Goal: Information Seeking & Learning: Learn about a topic

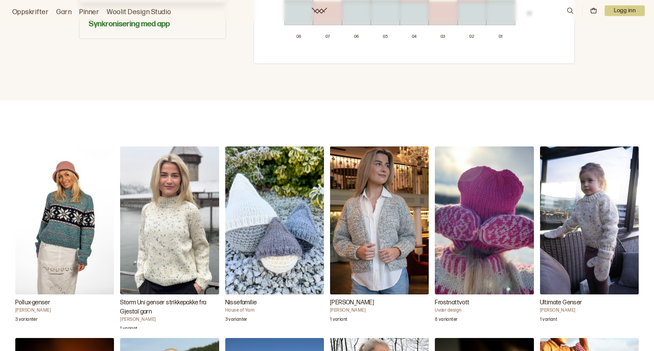
scroll to position [634, 0]
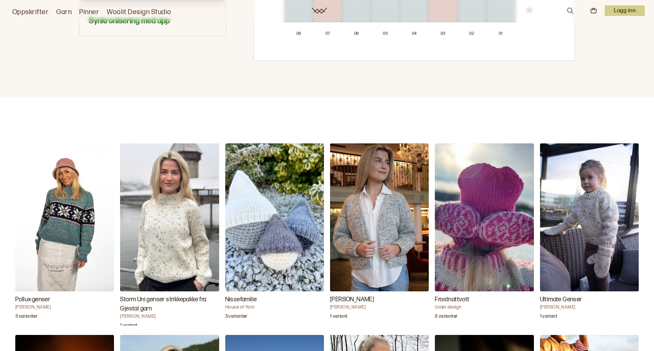
click at [595, 213] on img "Ultimate Genser" at bounding box center [589, 217] width 99 height 148
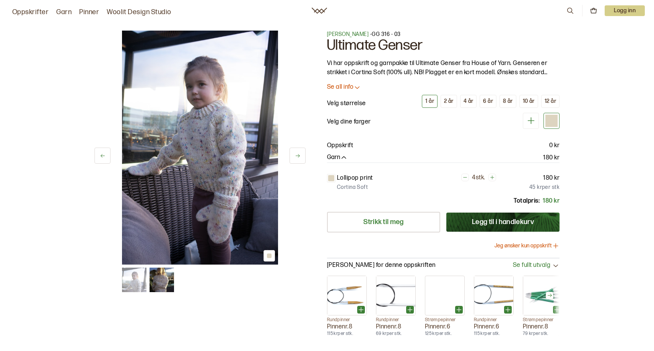
click at [636, 258] on div "1 av 2 1 av 2 [PERSON_NAME] - GG 316 - 03 Ultimate Genser Vi har oppskrift og g…" at bounding box center [327, 240] width 654 height 450
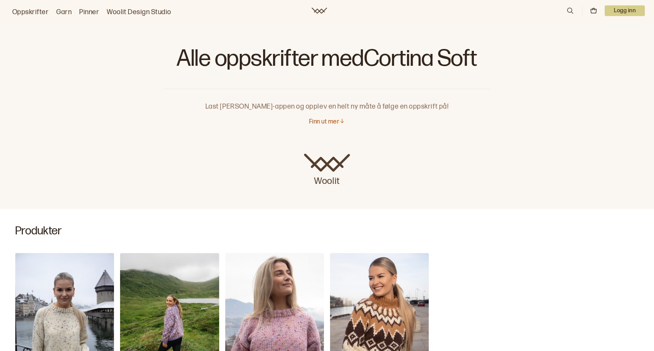
click at [586, 274] on div "Ultimate Genser [PERSON_NAME] 1 variant [PERSON_NAME] i Cortina Soft House of Y…" at bounding box center [327, 343] width 654 height 211
click at [567, 10] on icon at bounding box center [570, 10] width 8 height 8
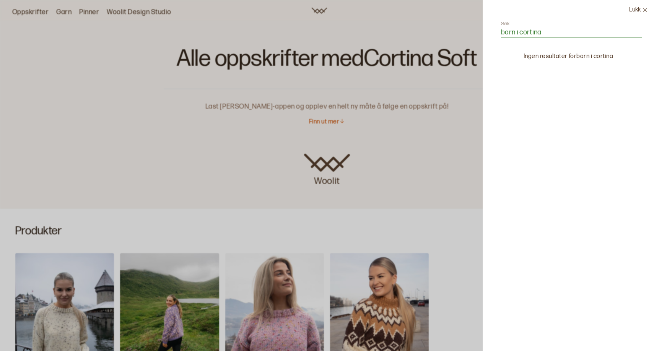
click at [518, 32] on input "barn i cortina" at bounding box center [571, 33] width 141 height 10
click at [519, 34] on input "barnegenser cortina" at bounding box center [571, 33] width 141 height 10
type input "barne genser cortina"
click at [645, 11] on icon at bounding box center [645, 10] width 6 height 6
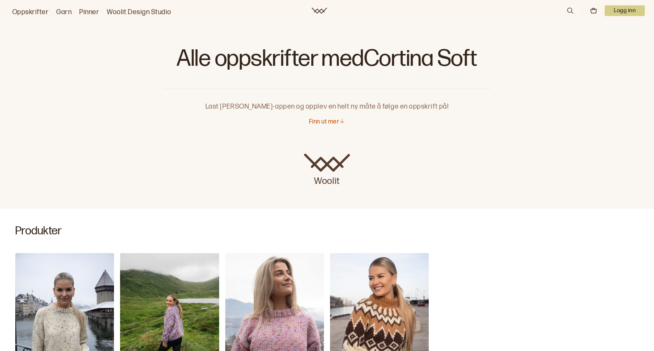
click at [60, 11] on link "Garn" at bounding box center [63, 12] width 15 height 11
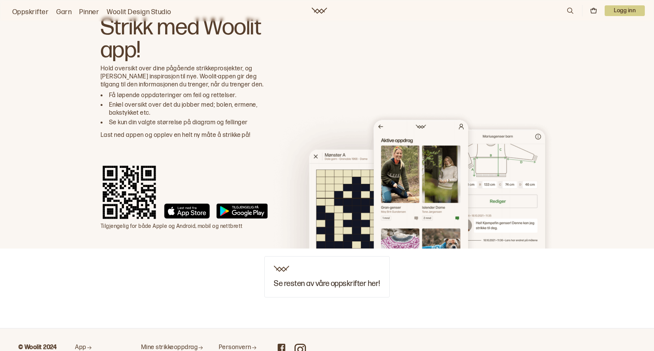
scroll to position [1424, 0]
